Goal: Check status: Check status

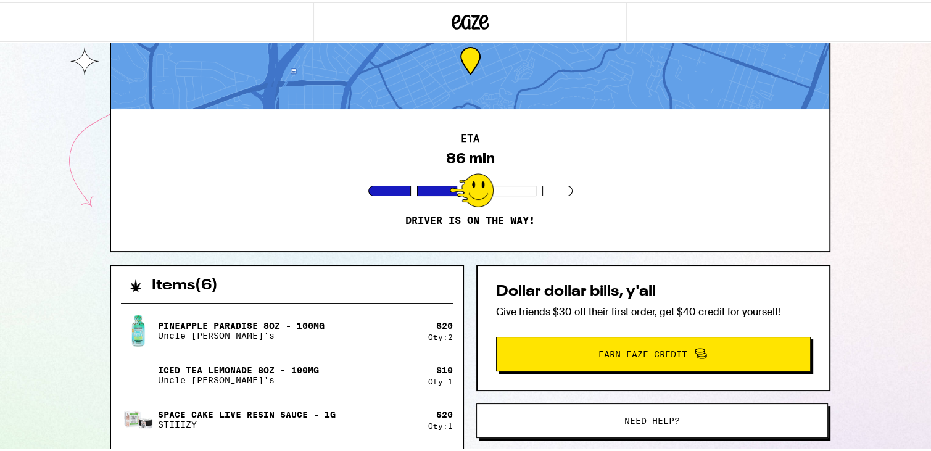
scroll to position [47, 0]
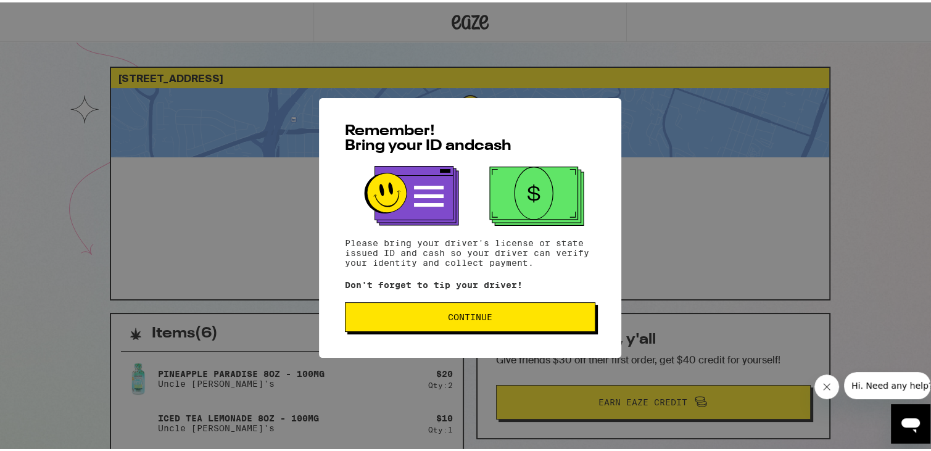
click at [382, 325] on button "Continue" at bounding box center [470, 315] width 250 height 30
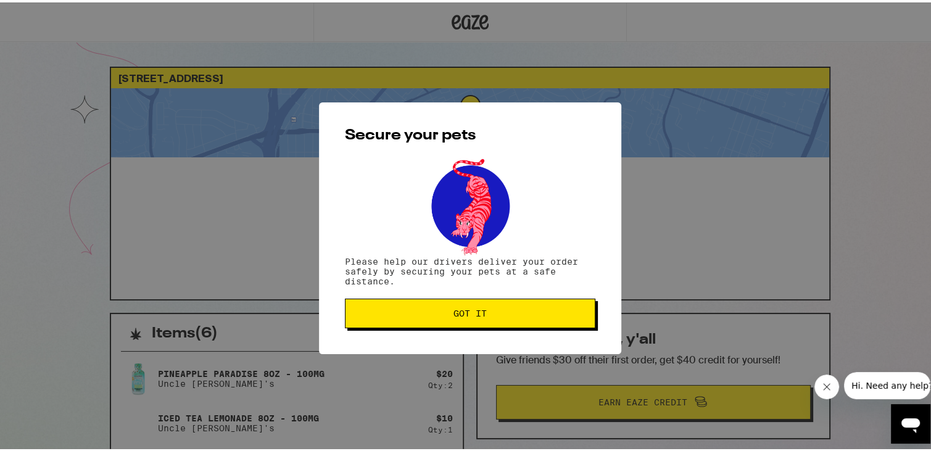
drag, startPoint x: 382, startPoint y: 325, endPoint x: 371, endPoint y: 317, distance: 13.2
click at [371, 317] on button "Got it" at bounding box center [470, 311] width 250 height 30
